Goal: Task Accomplishment & Management: Manage account settings

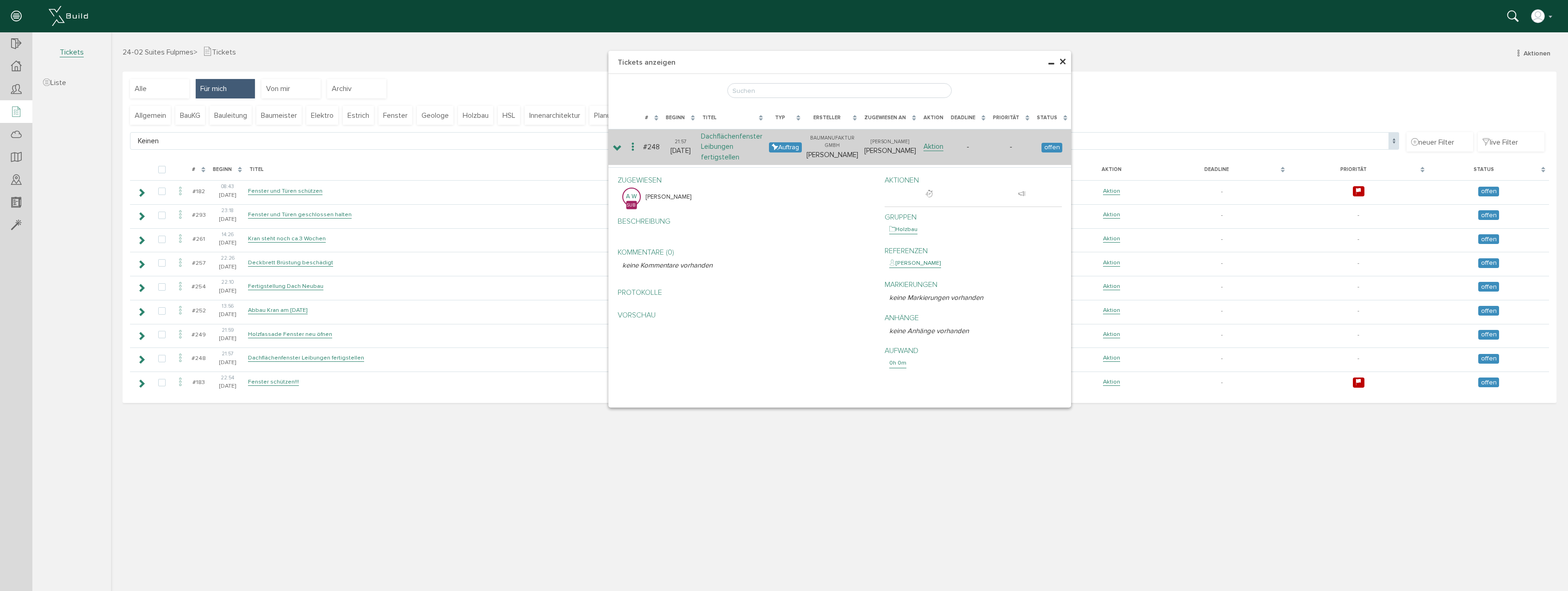
click at [730, 137] on link "Dachflächenfenster Leibungen fertigstellen" at bounding box center [732, 147] width 62 height 29
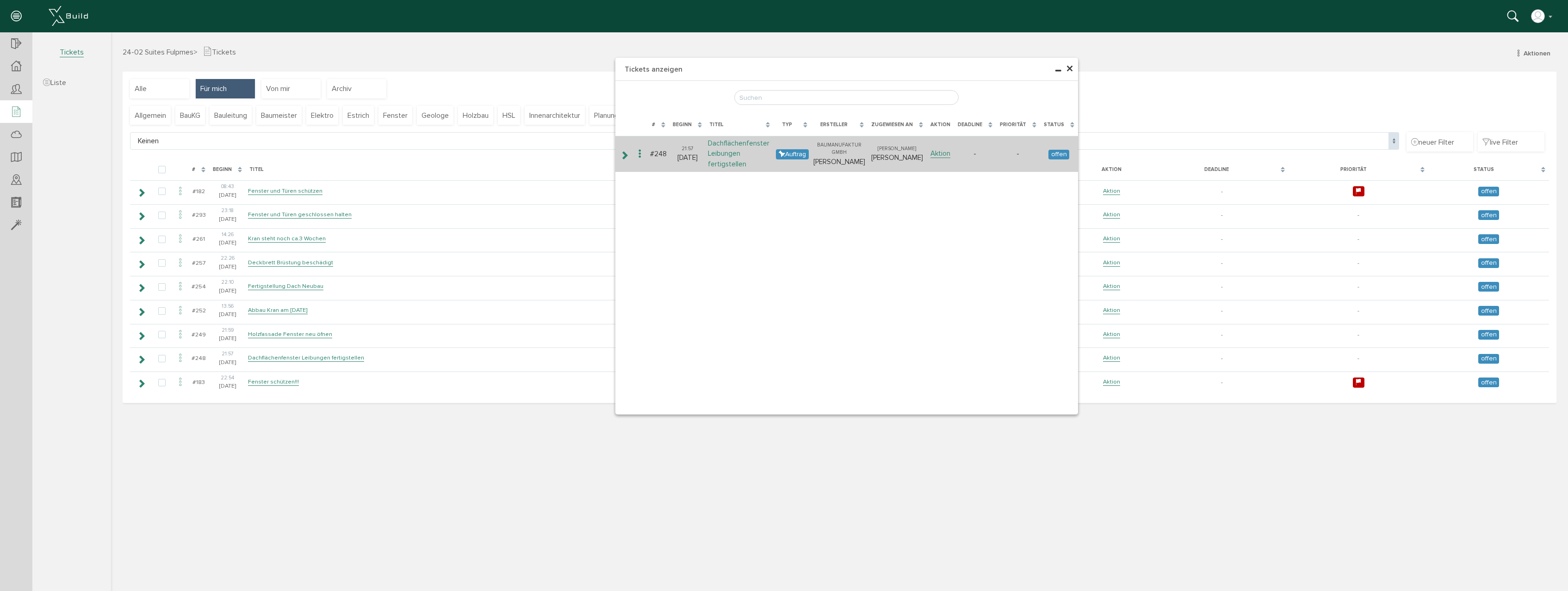
click at [721, 147] on link "Dachflächenfenster Leibungen fertigstellen" at bounding box center [739, 153] width 62 height 29
click at [626, 153] on icon at bounding box center [624, 155] width 9 height 7
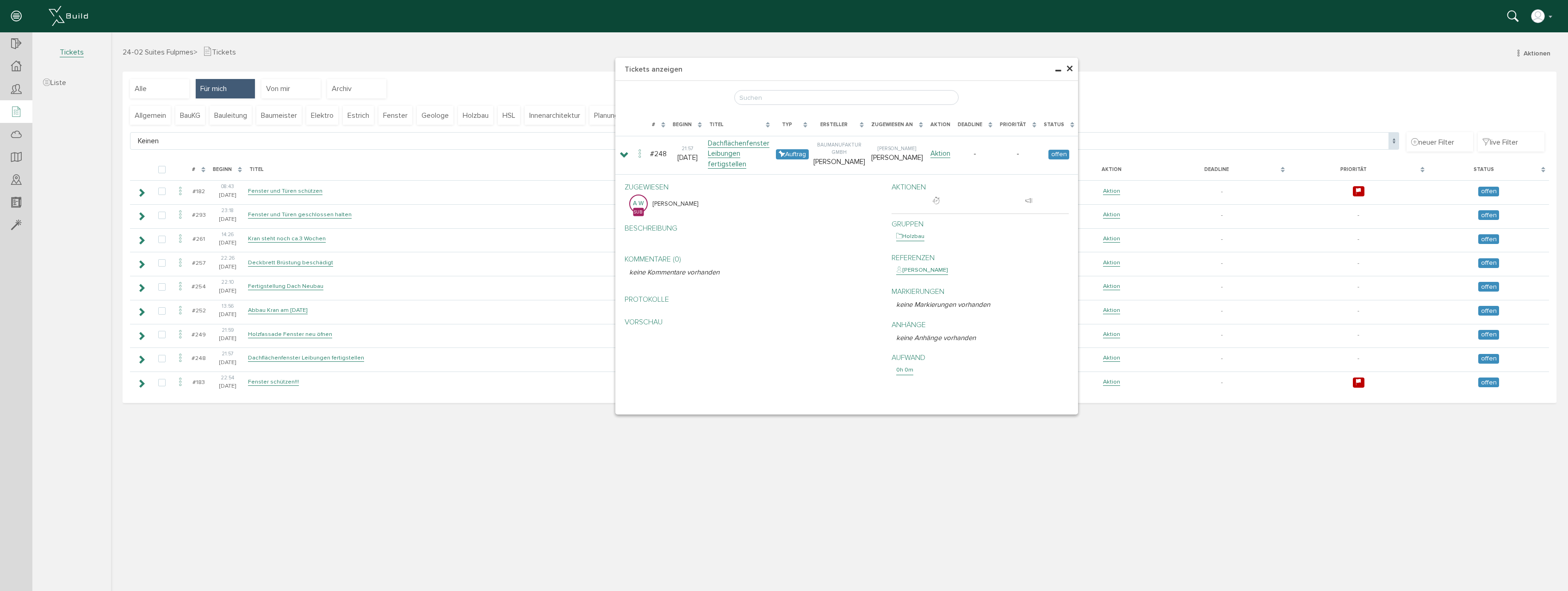
click at [1071, 70] on span "×" at bounding box center [1069, 69] width 7 height 18
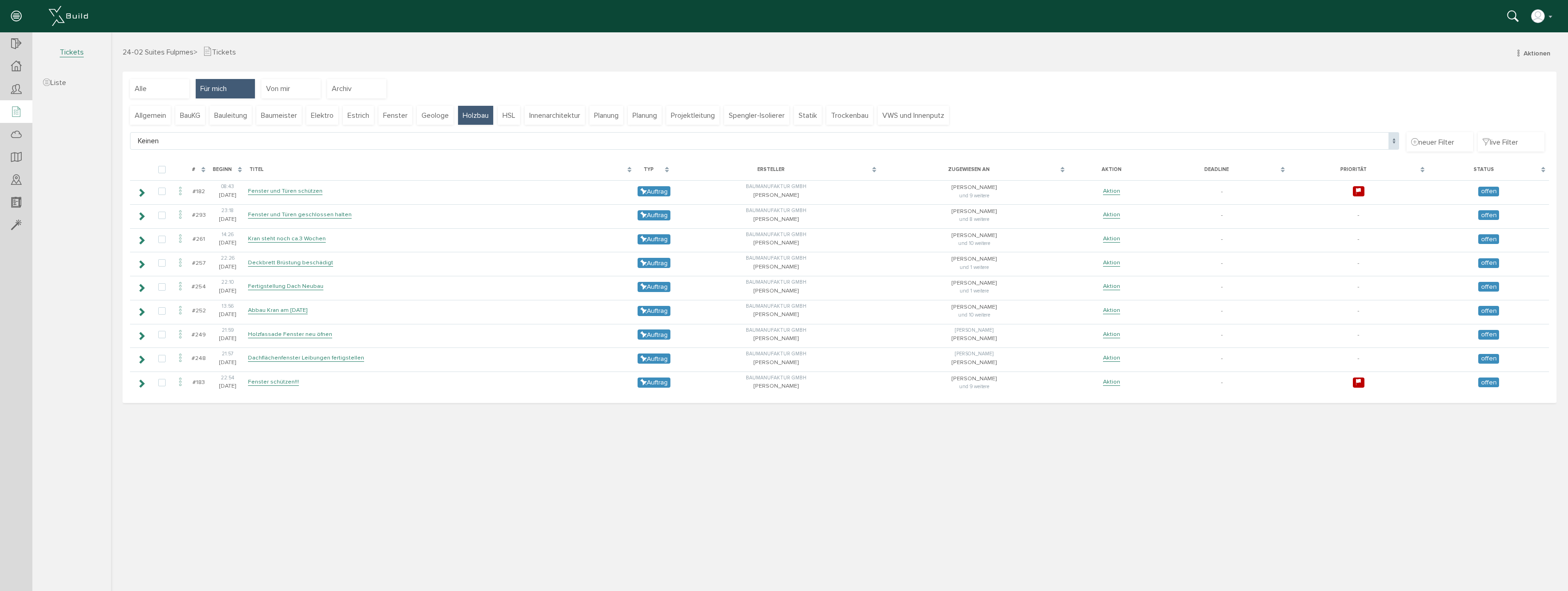
click at [483, 114] on span "Holzbau" at bounding box center [476, 115] width 26 height 11
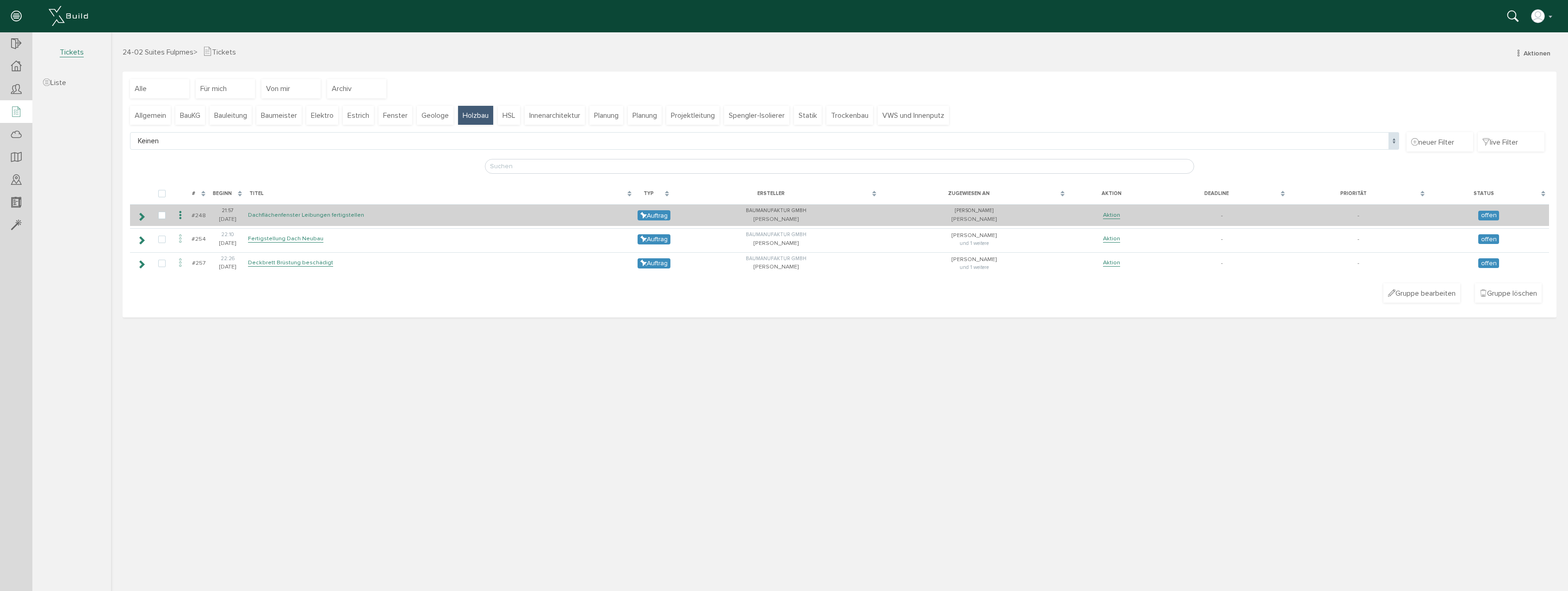
click at [323, 214] on link "Dachflächenfenster Leibungen fertigstellen" at bounding box center [305, 215] width 116 height 8
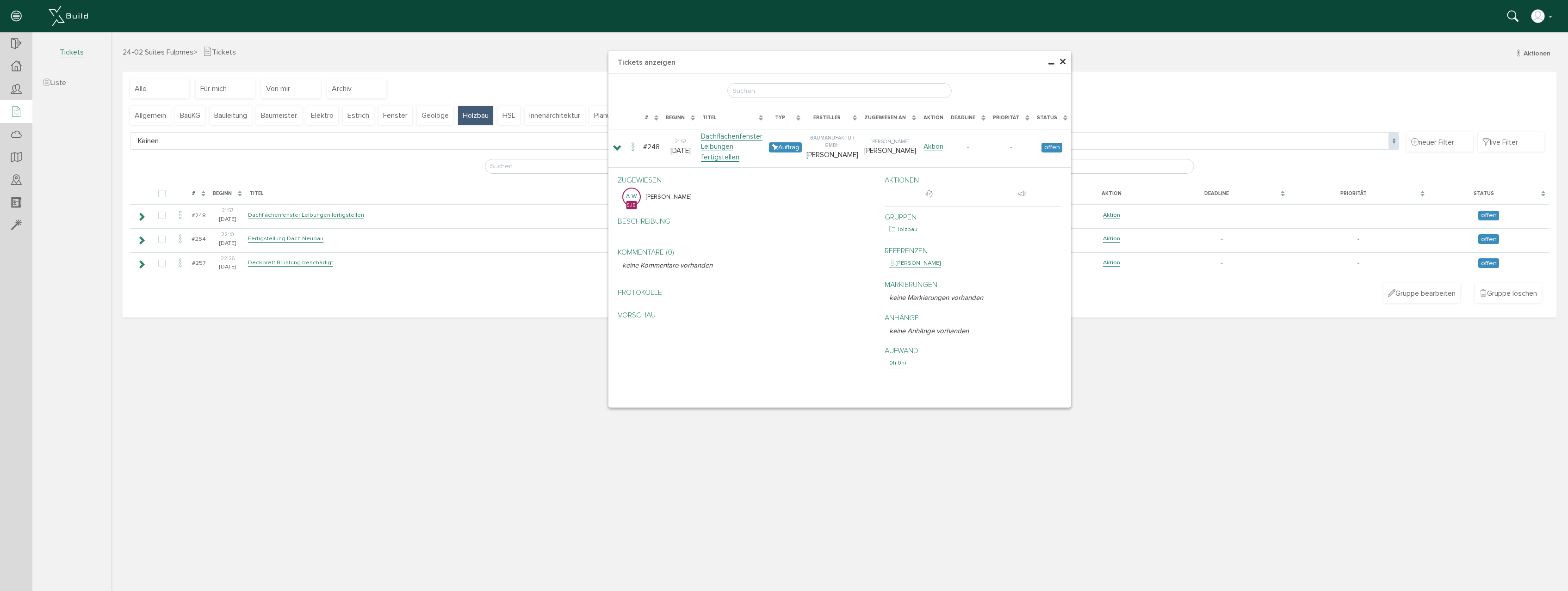
click at [1063, 59] on span "×" at bounding box center [1063, 62] width 7 height 18
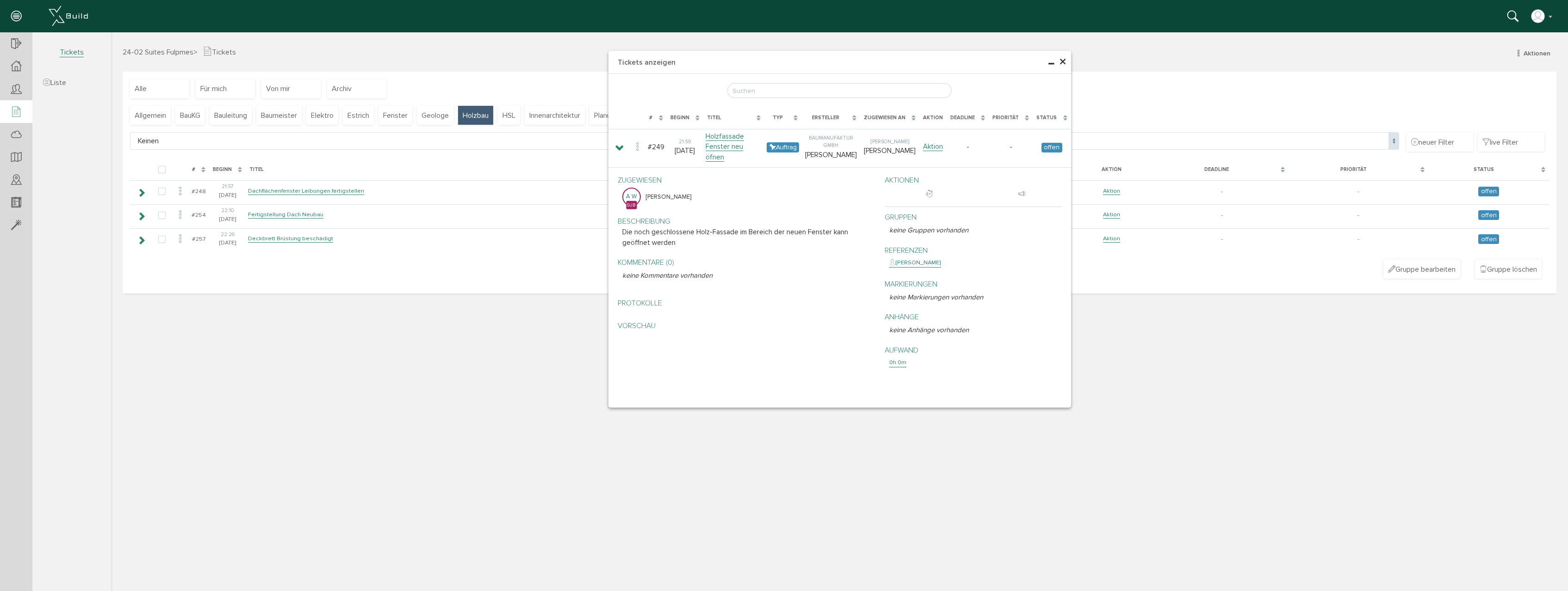
click at [1061, 62] on span "×" at bounding box center [1063, 62] width 7 height 18
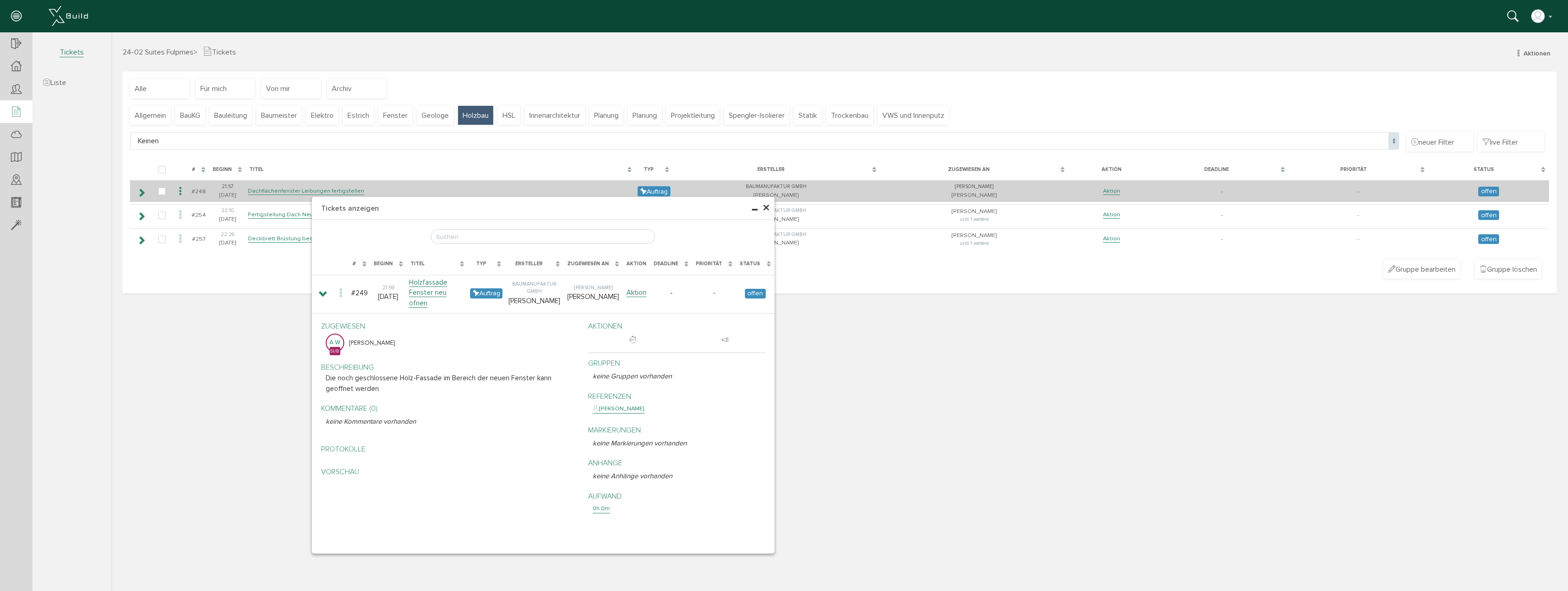
drag, startPoint x: 886, startPoint y: 64, endPoint x: 572, endPoint y: 201, distance: 342.6
click at [584, 215] on h4 "Tickets anzeigen" at bounding box center [544, 209] width 463 height 23
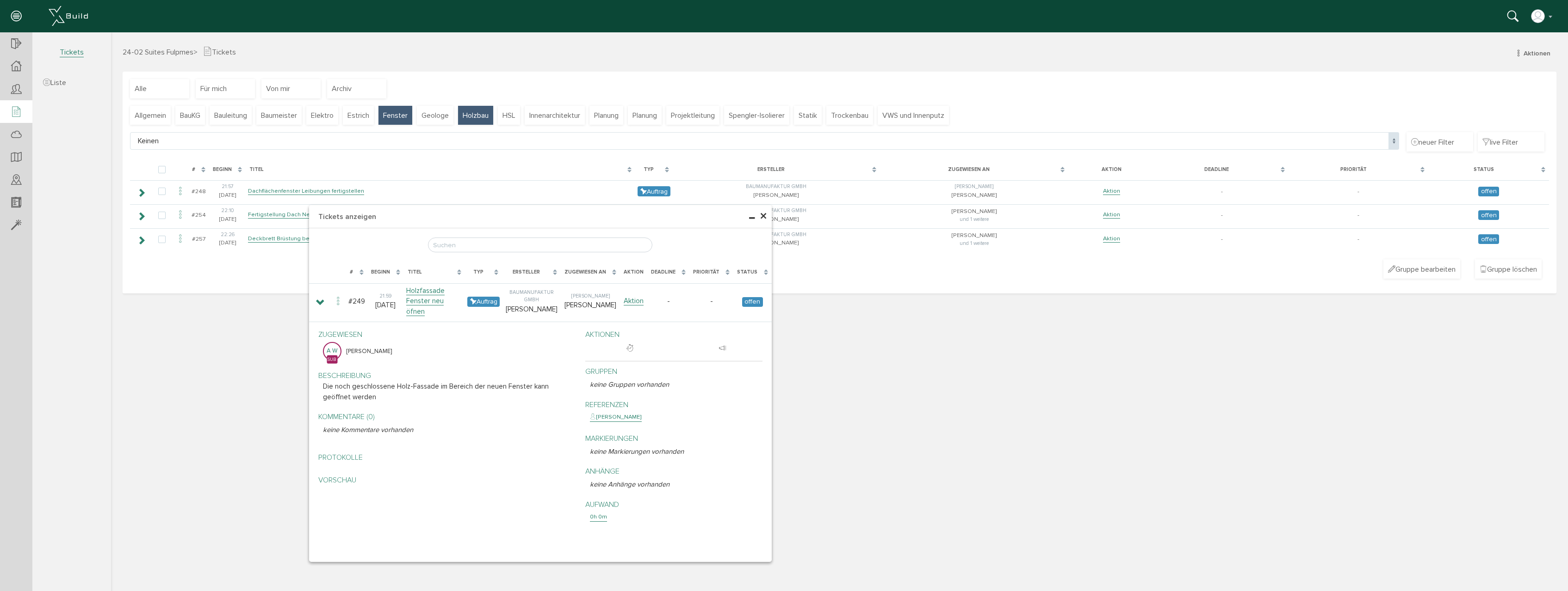
click at [397, 119] on span "Fenster" at bounding box center [396, 115] width 24 height 11
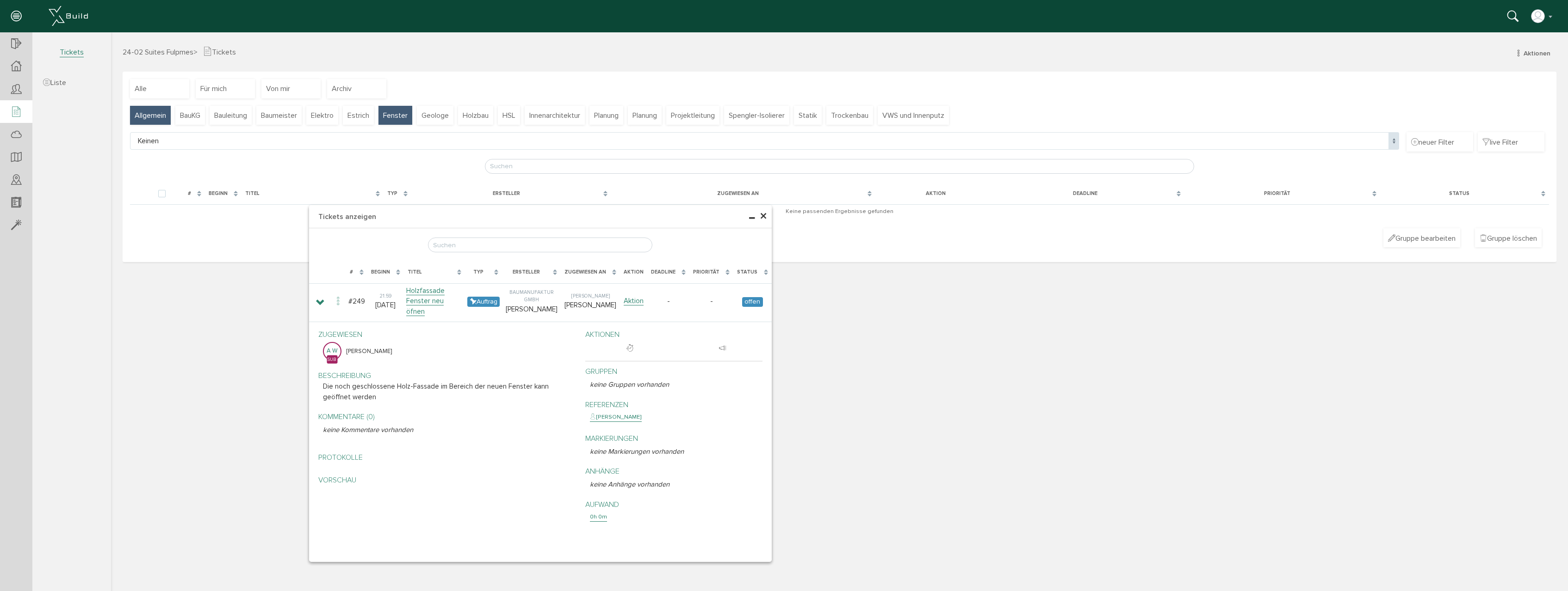
click at [138, 114] on span "Allgemein" at bounding box center [150, 115] width 32 height 11
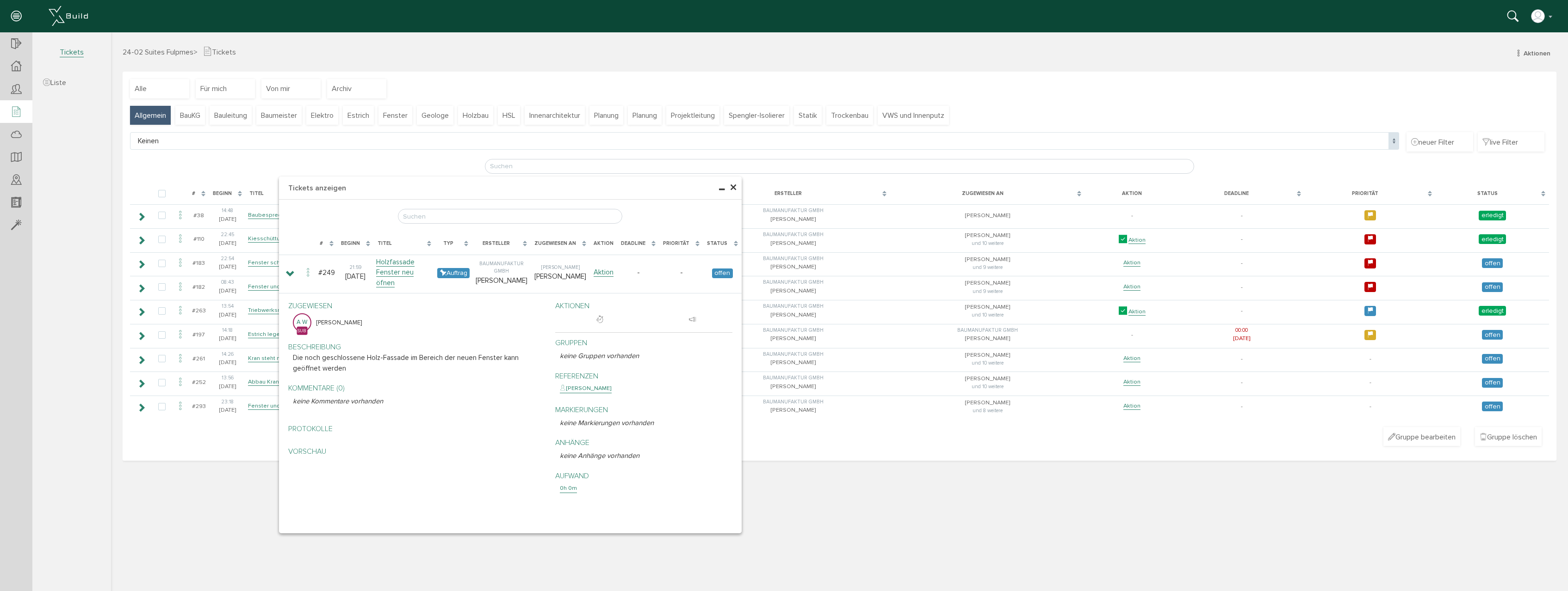
drag, startPoint x: 476, startPoint y: 231, endPoint x: 408, endPoint y: 173, distance: 89.4
click at [422, 185] on h4 "Tickets anzeigen" at bounding box center [510, 188] width 463 height 23
click at [219, 84] on span "Für mich" at bounding box center [214, 88] width 26 height 11
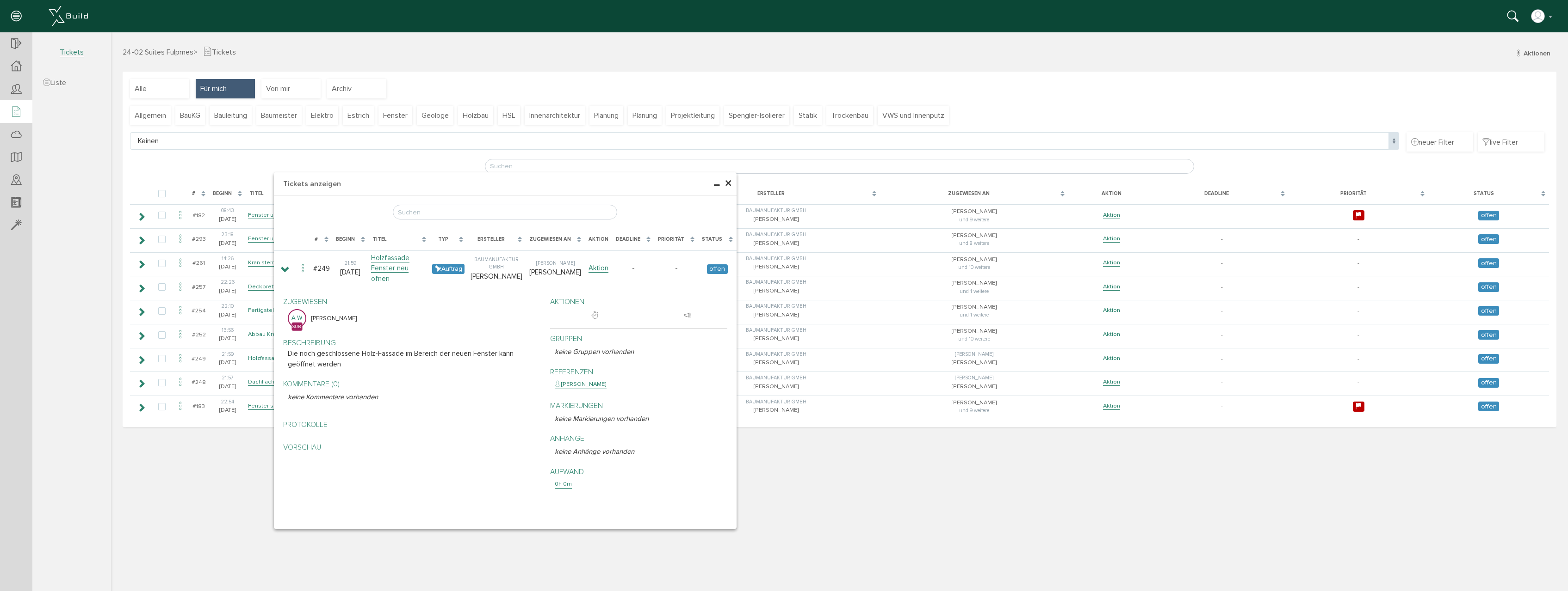
click at [730, 182] on span "×" at bounding box center [728, 183] width 7 height 18
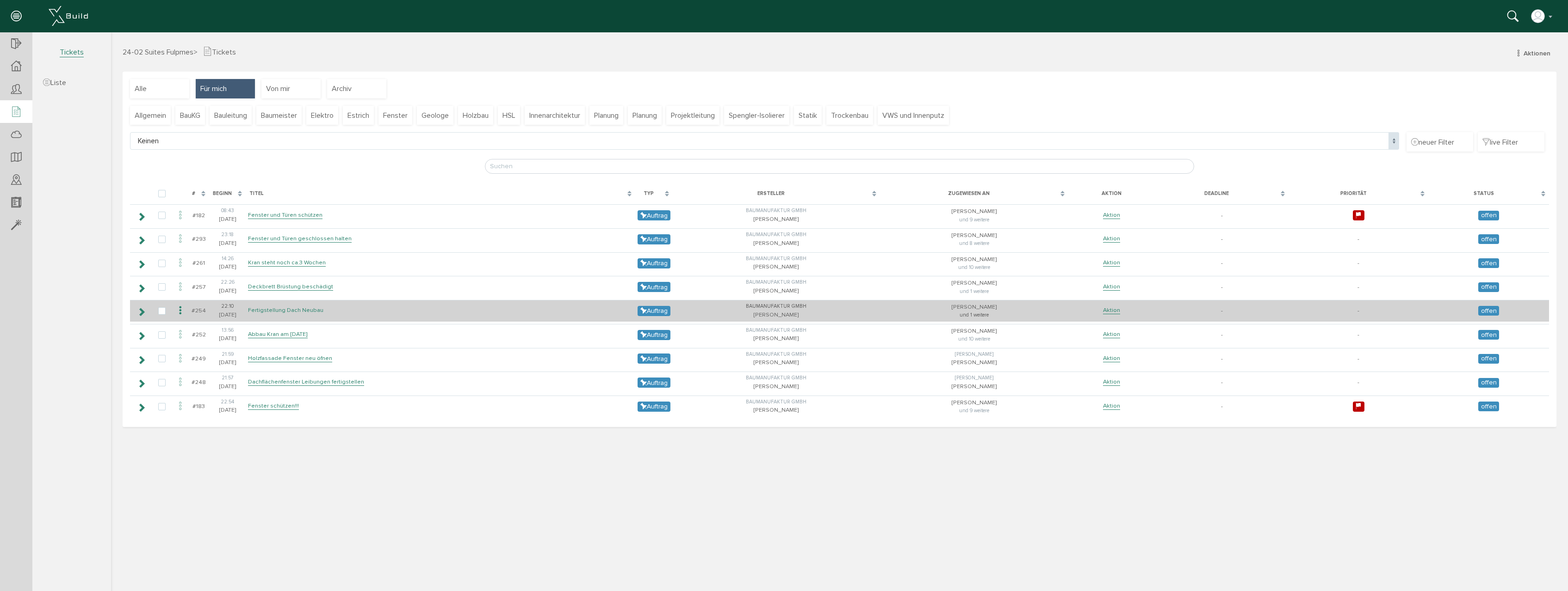
click at [297, 311] on link "Fertigstellung Dach Neubau" at bounding box center [285, 311] width 76 height 8
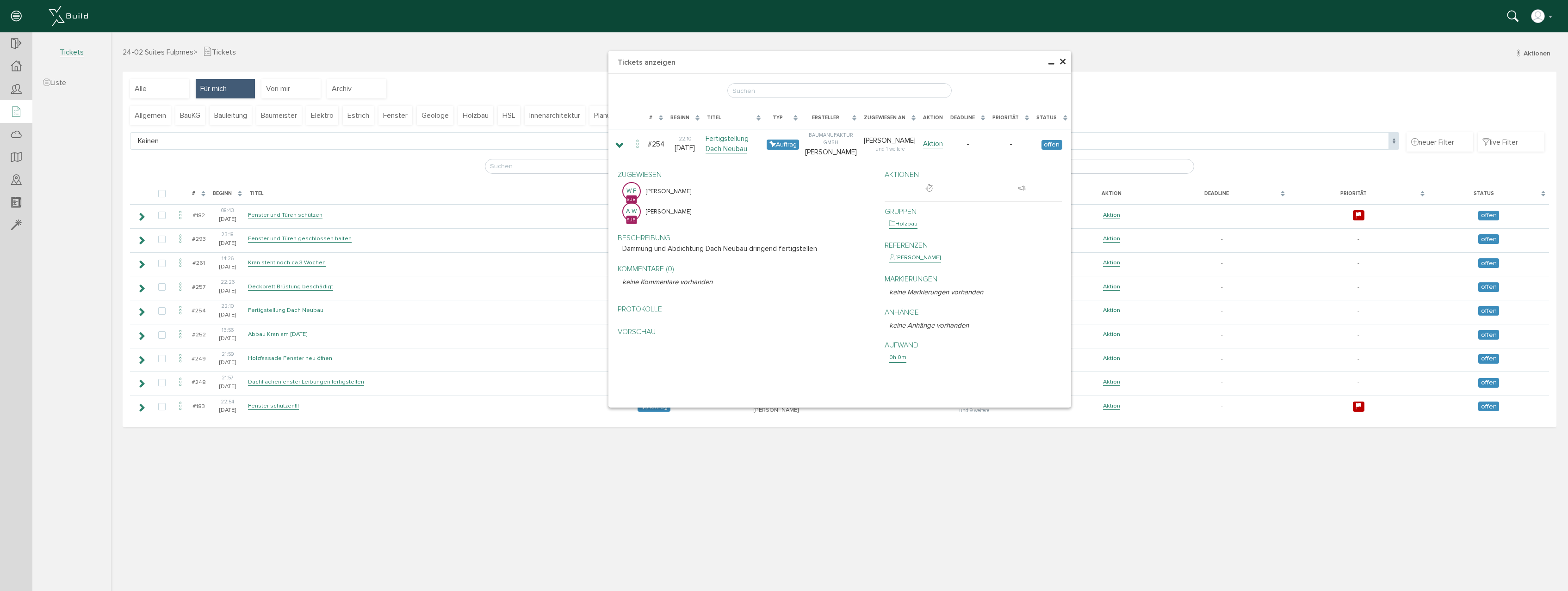
drag, startPoint x: 1063, startPoint y: 62, endPoint x: 1156, endPoint y: 32, distance: 97.7
click at [1064, 62] on span "×" at bounding box center [1063, 62] width 7 height 18
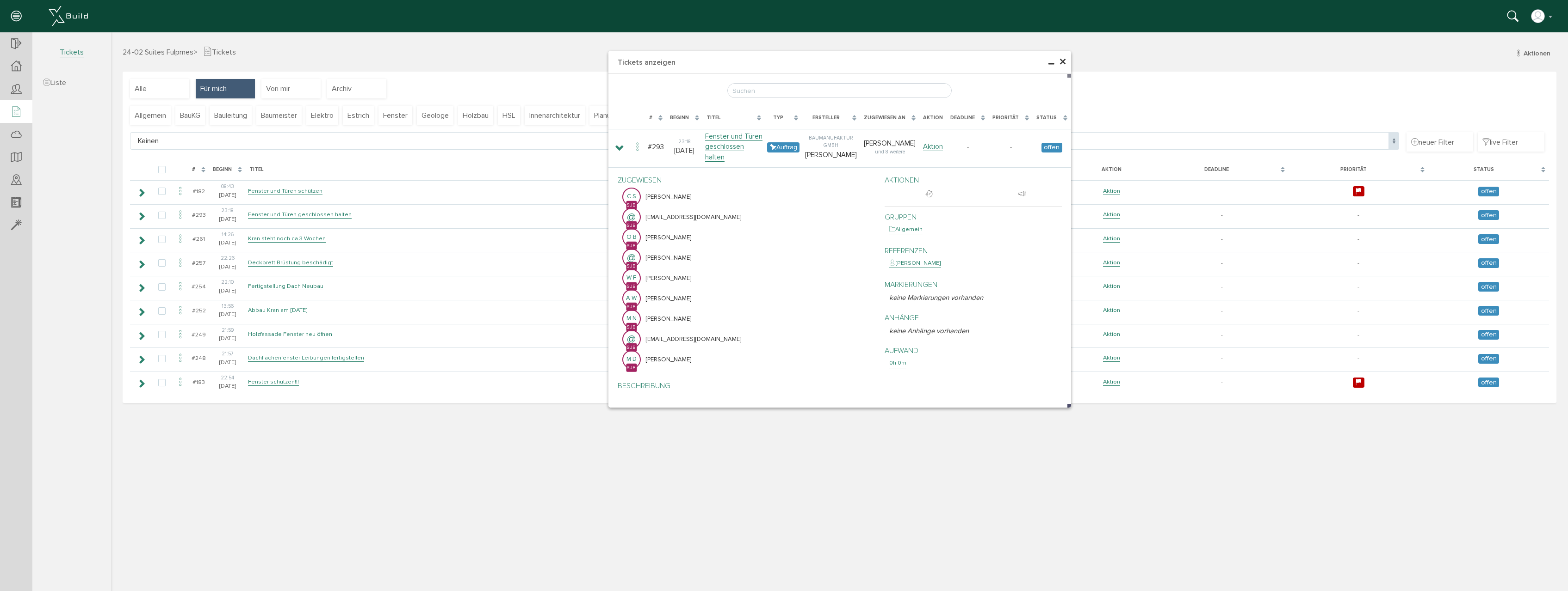
click at [1063, 61] on span "×" at bounding box center [1063, 62] width 7 height 18
drag, startPoint x: 1061, startPoint y: 63, endPoint x: 1067, endPoint y: 61, distance: 6.3
click at [1061, 63] on span "×" at bounding box center [1063, 62] width 7 height 18
